Goal: Information Seeking & Learning: Obtain resource

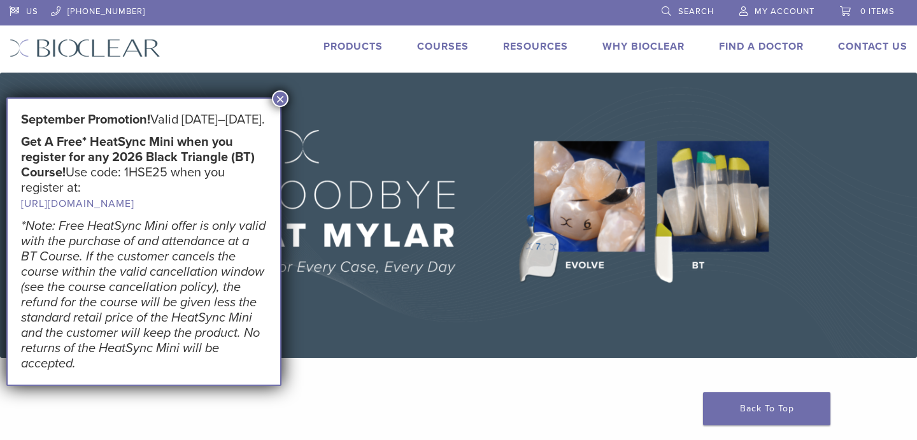
click at [278, 96] on button "×" at bounding box center [280, 98] width 17 height 17
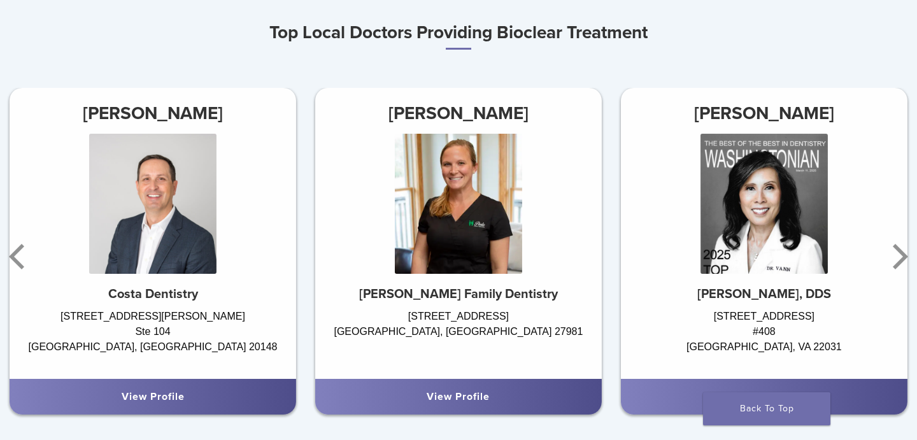
scroll to position [748, 0]
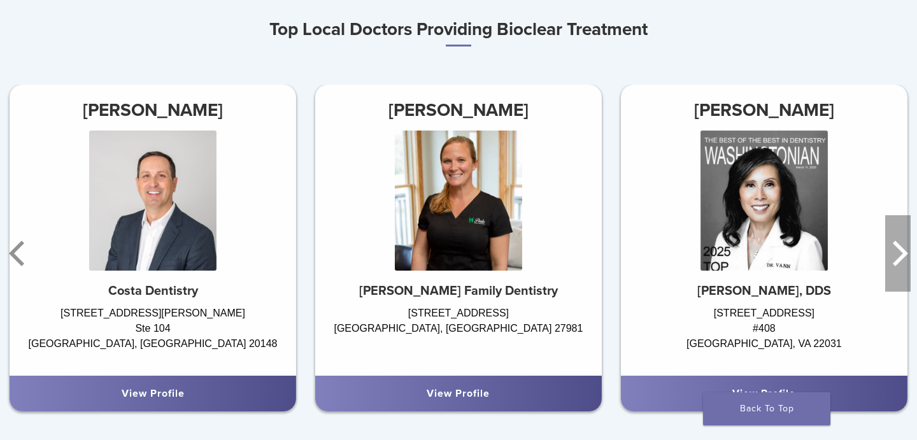
click at [901, 249] on icon "Next" at bounding box center [900, 253] width 15 height 25
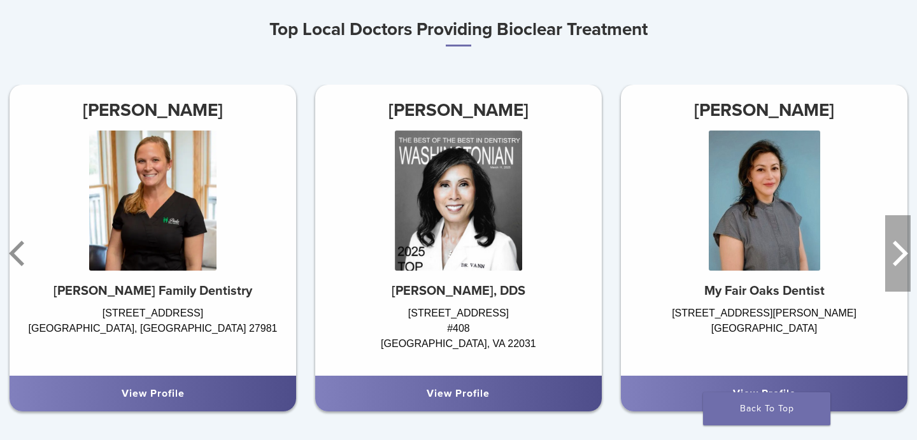
click at [901, 250] on icon "Next" at bounding box center [900, 253] width 15 height 25
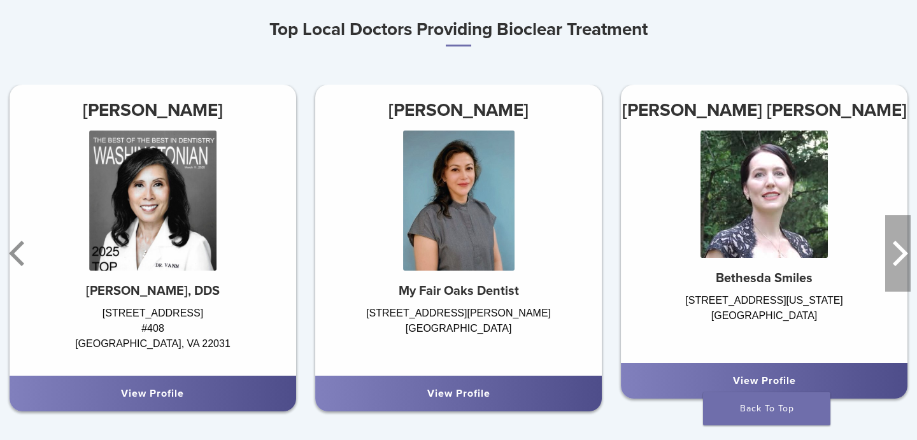
click at [901, 250] on icon "Next" at bounding box center [900, 253] width 15 height 25
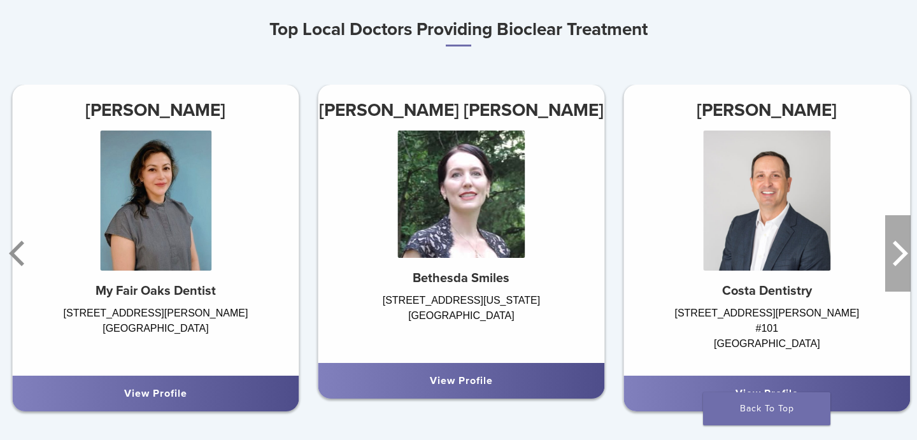
click at [901, 250] on icon "Next" at bounding box center [900, 253] width 15 height 25
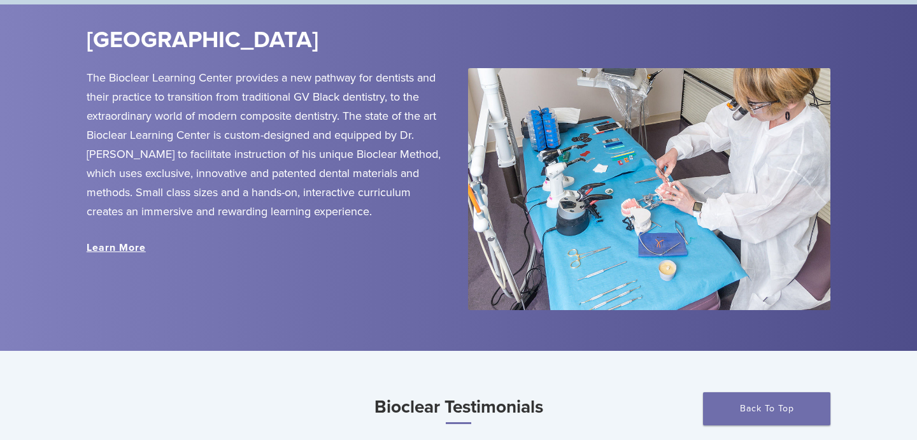
scroll to position [1473, 0]
click at [120, 245] on link "Learn More" at bounding box center [116, 247] width 59 height 13
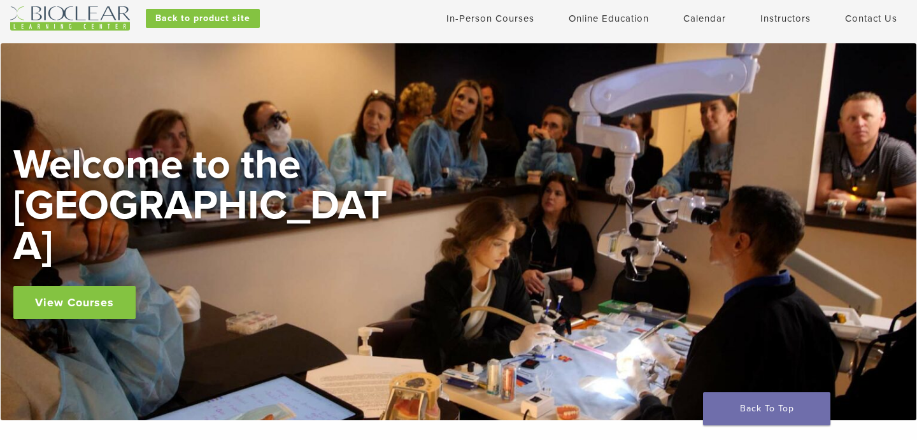
scroll to position [34, 0]
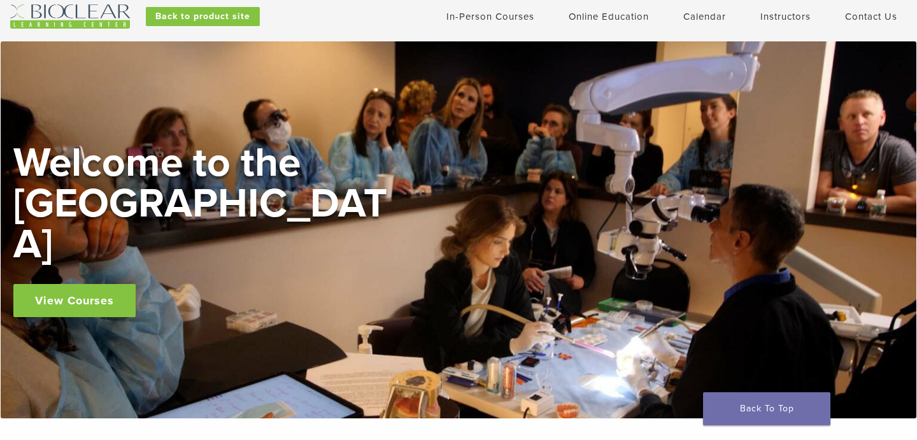
click at [100, 284] on link "View Courses" at bounding box center [74, 300] width 122 height 33
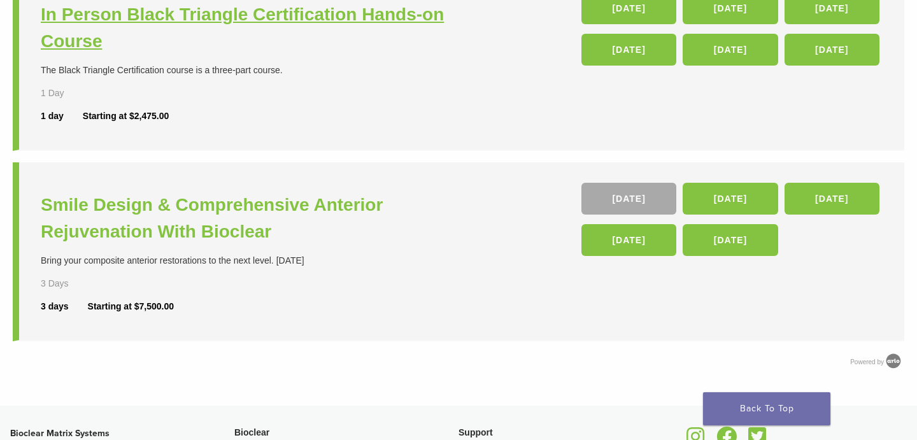
scroll to position [552, 0]
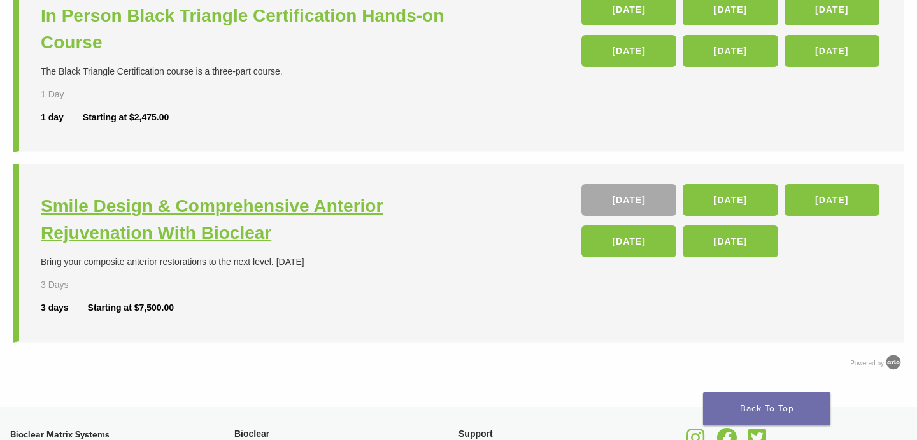
click at [124, 229] on h3 "Smile Design & Comprehensive Anterior Rejuvenation With Bioclear" at bounding box center [251, 220] width 421 height 54
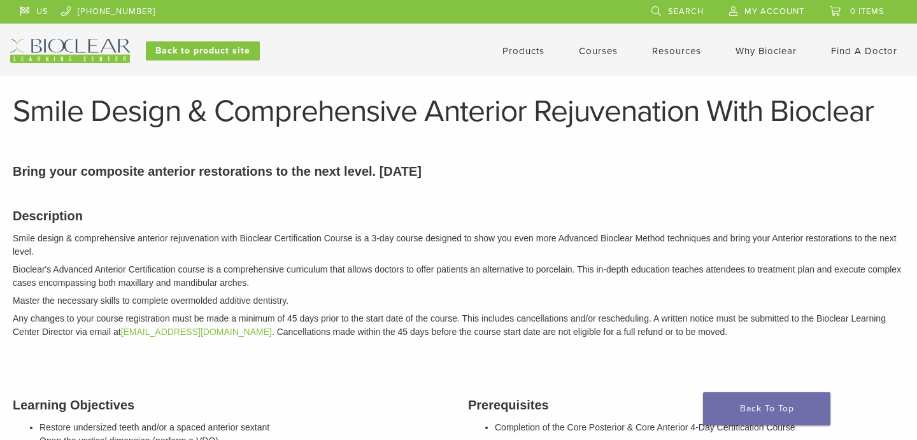
click at [518, 48] on link "Products" at bounding box center [524, 50] width 42 height 11
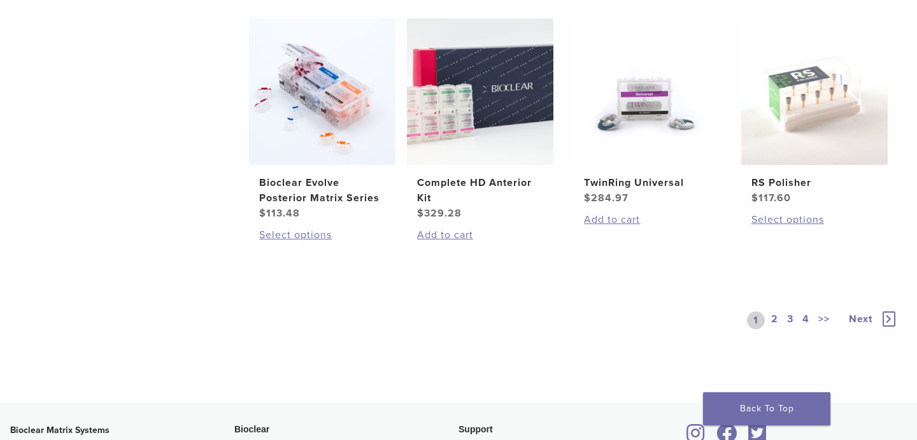
scroll to position [1010, 0]
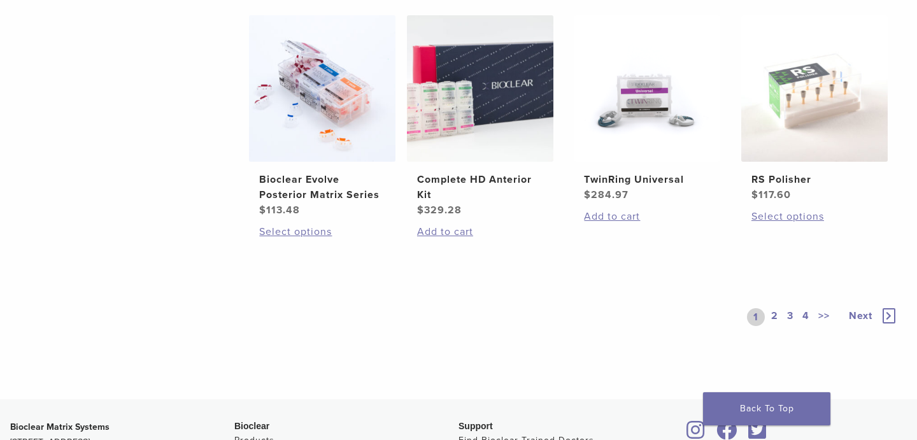
click at [770, 318] on link "2" at bounding box center [775, 317] width 12 height 18
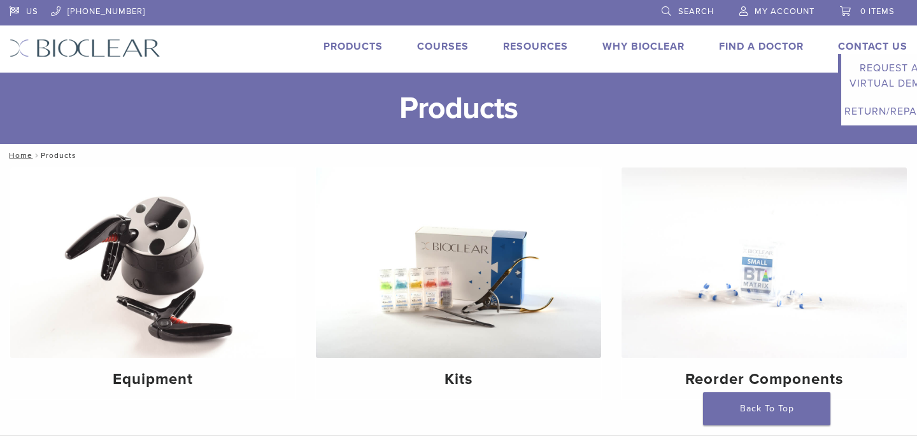
click at [876, 46] on link "Contact Us" at bounding box center [872, 46] width 69 height 13
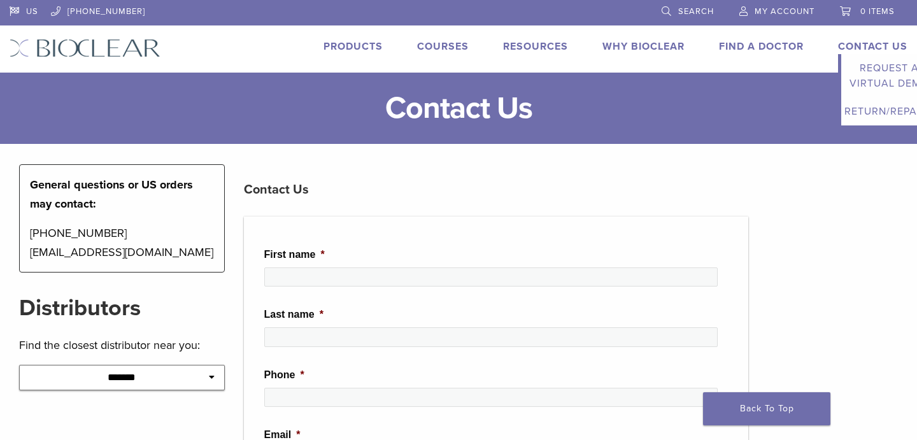
click at [882, 76] on link "Request a Virtual Demo" at bounding box center [889, 75] width 96 height 43
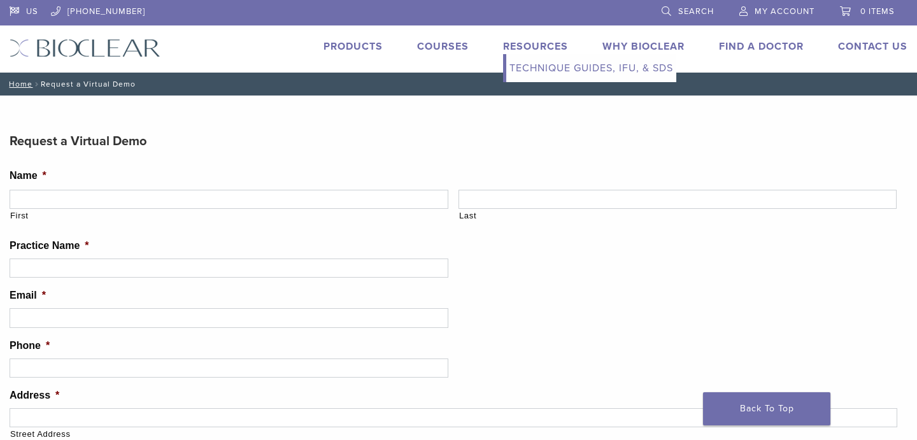
click at [559, 73] on link "Technique Guides, IFU, & SDS" at bounding box center [591, 68] width 170 height 28
